Goal: Navigation & Orientation: Find specific page/section

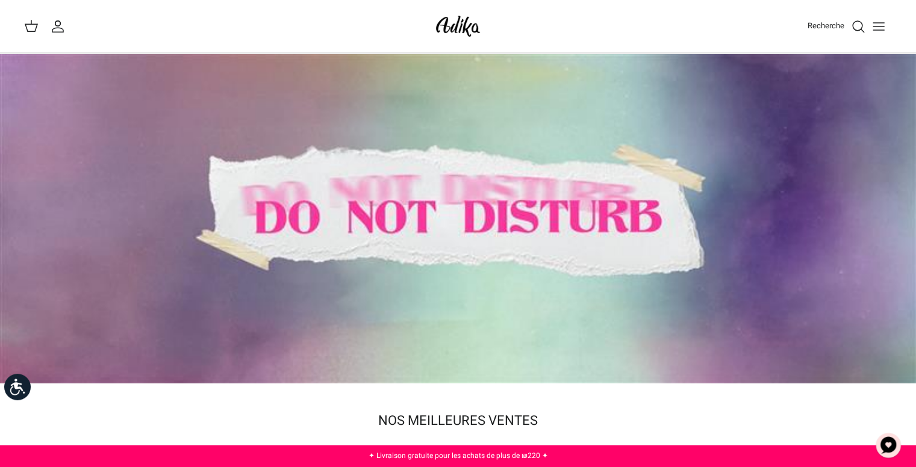
click at [881, 28] on icon "Basculer le menu" at bounding box center [879, 26] width 14 height 14
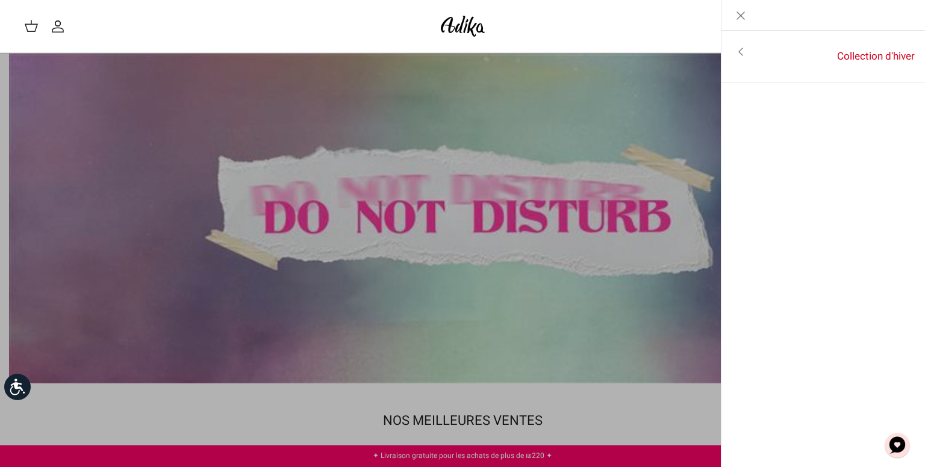
click at [746, 57] on icon "Toggle menu" at bounding box center [741, 52] width 14 height 14
click at [822, 59] on font "Pour tous les articles" at bounding box center [859, 52] width 96 height 15
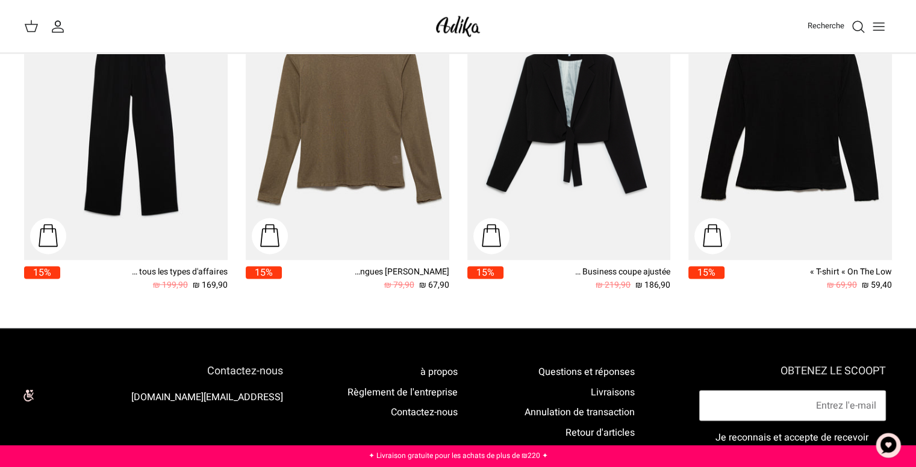
scroll to position [1536, 0]
